Goal: Task Accomplishment & Management: Manage account settings

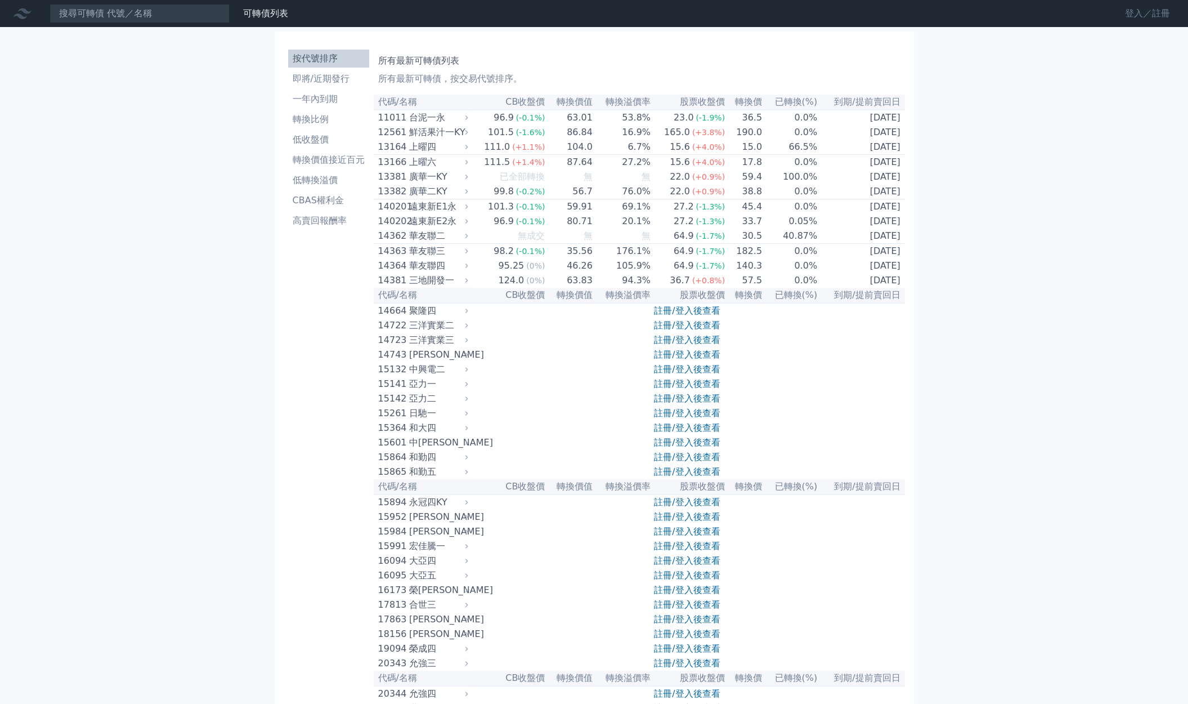
click at [1132, 16] on link "登入／註冊" at bounding box center [1147, 14] width 63 height 18
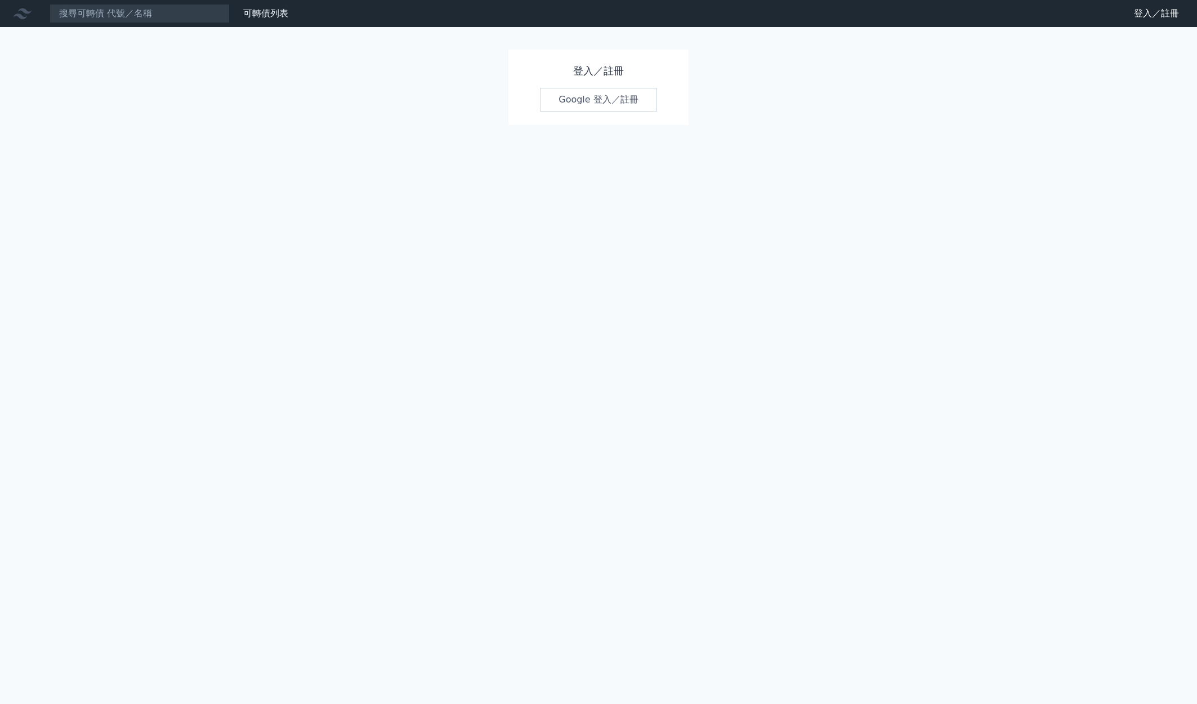
click at [597, 106] on link "Google 登入／註冊" at bounding box center [598, 100] width 117 height 24
